Goal: Register for event/course

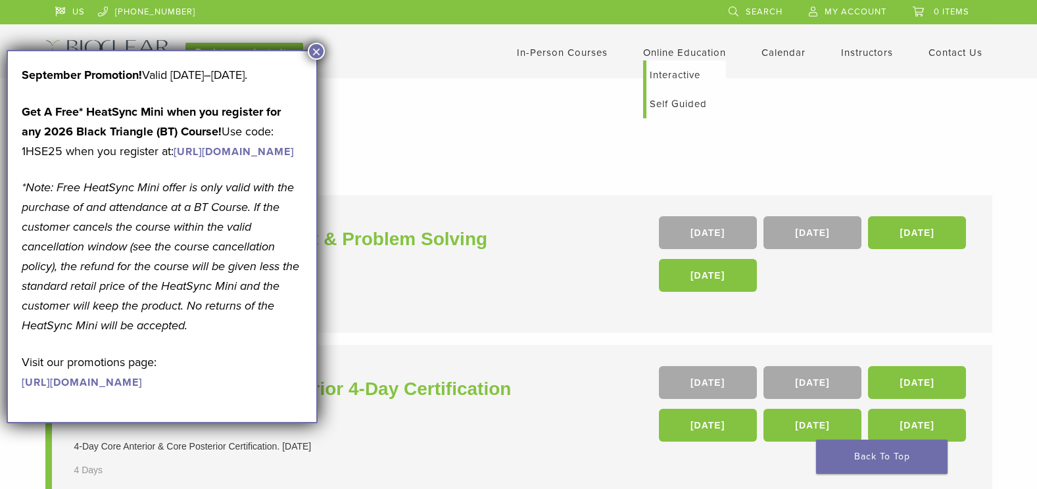
click at [683, 102] on link "Self Guided" at bounding box center [686, 103] width 80 height 29
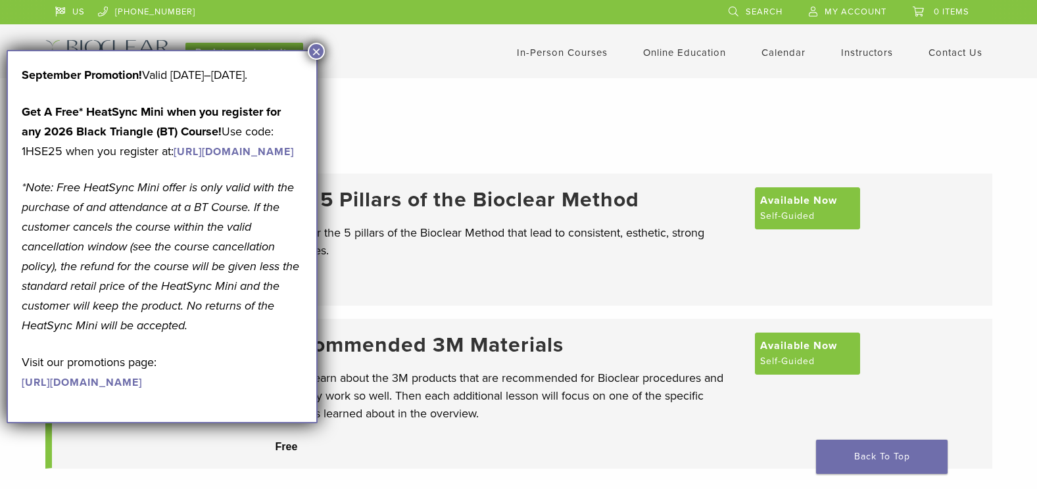
click at [321, 52] on button "×" at bounding box center [316, 51] width 17 height 17
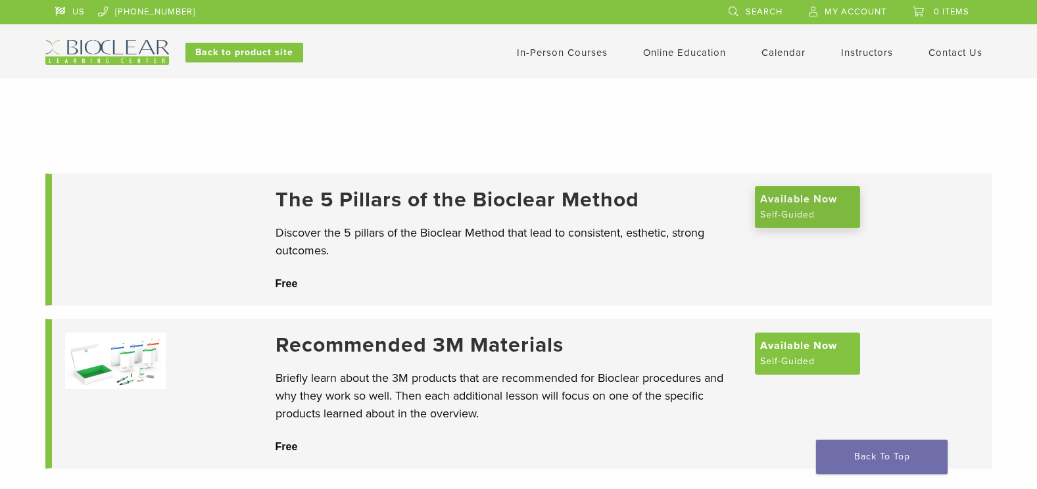
click at [802, 207] on span "Available Now" at bounding box center [798, 199] width 77 height 16
